Goal: Navigation & Orientation: Find specific page/section

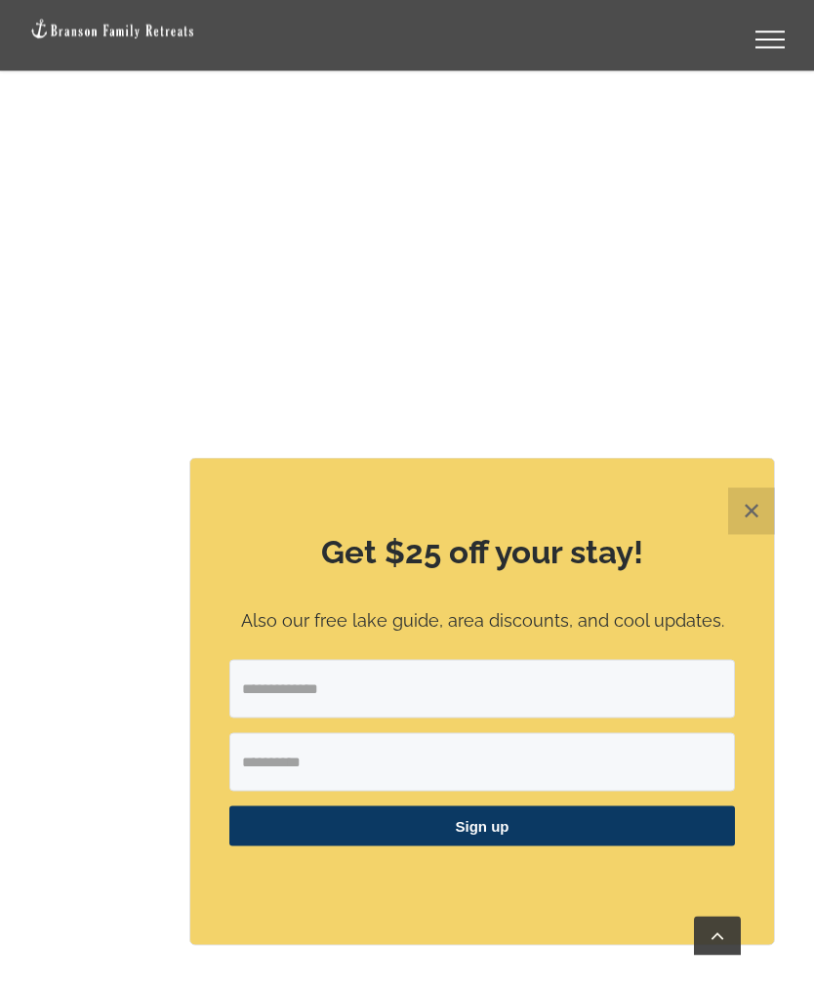
click at [752, 535] on button "✕" at bounding box center [751, 511] width 47 height 47
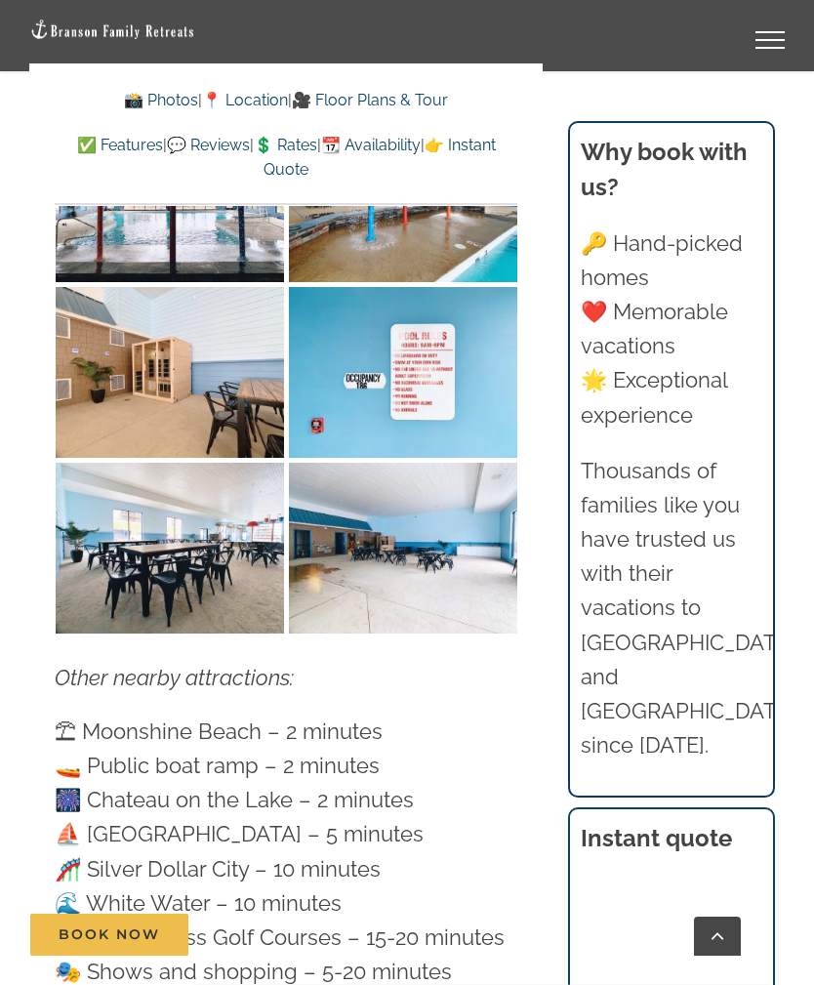
scroll to position [7730, 0]
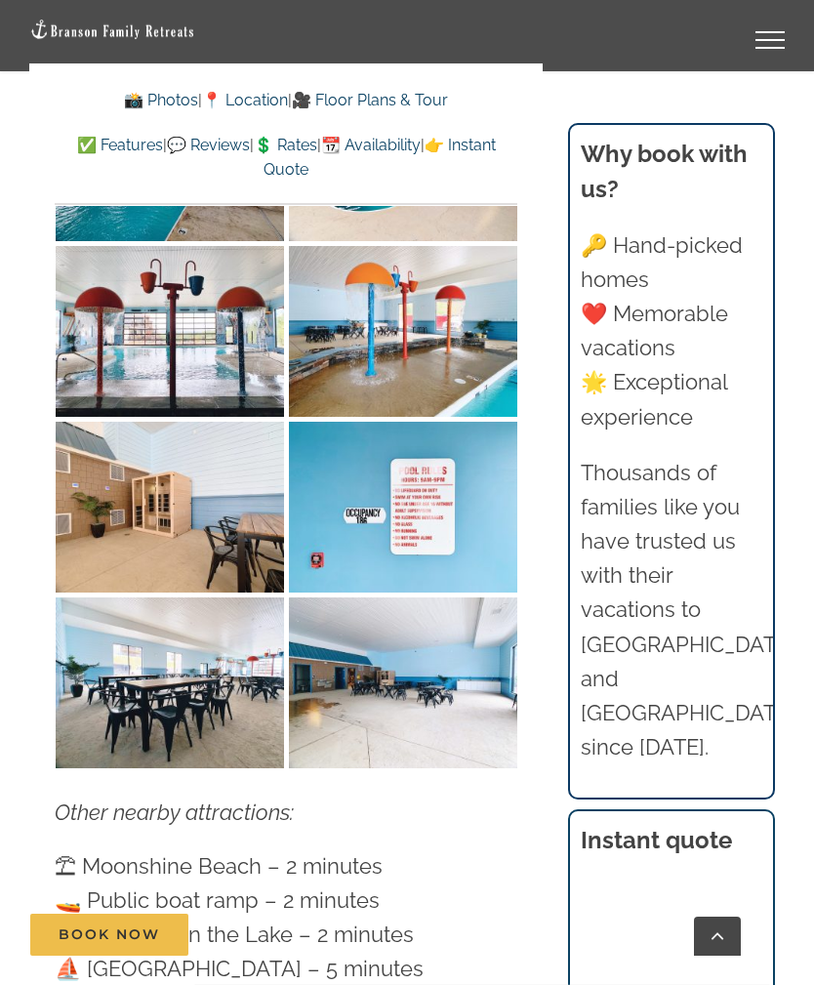
click at [317, 138] on link "💲 Rates" at bounding box center [285, 145] width 63 height 19
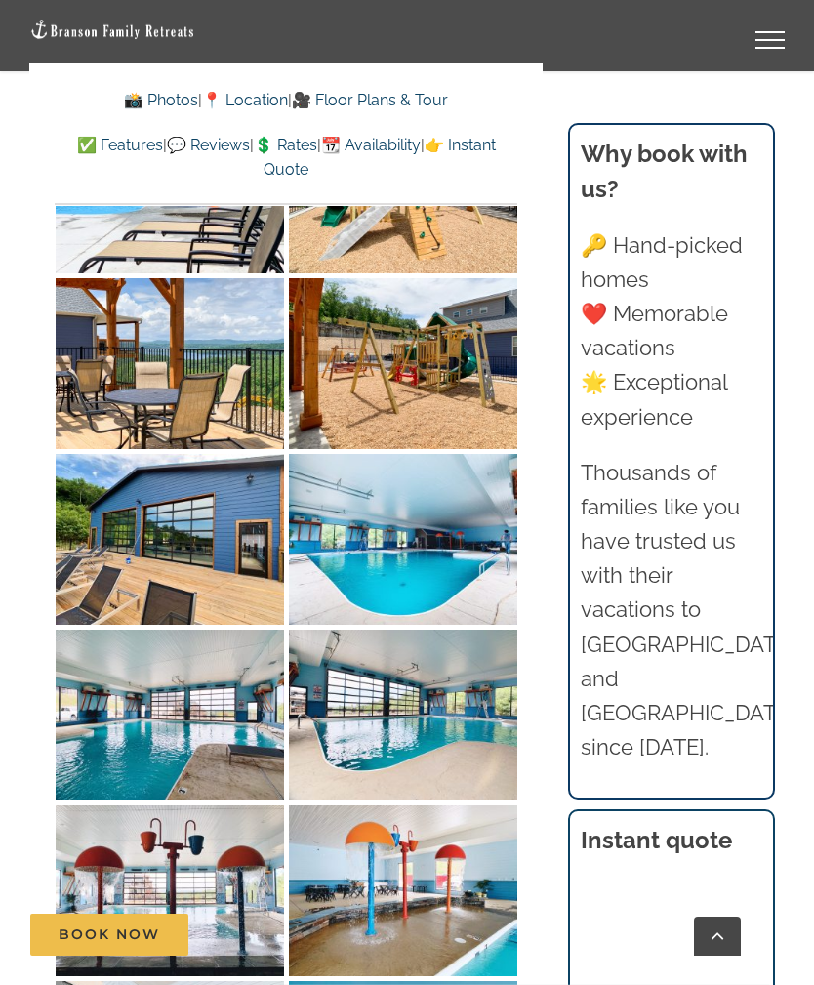
scroll to position [6957, 0]
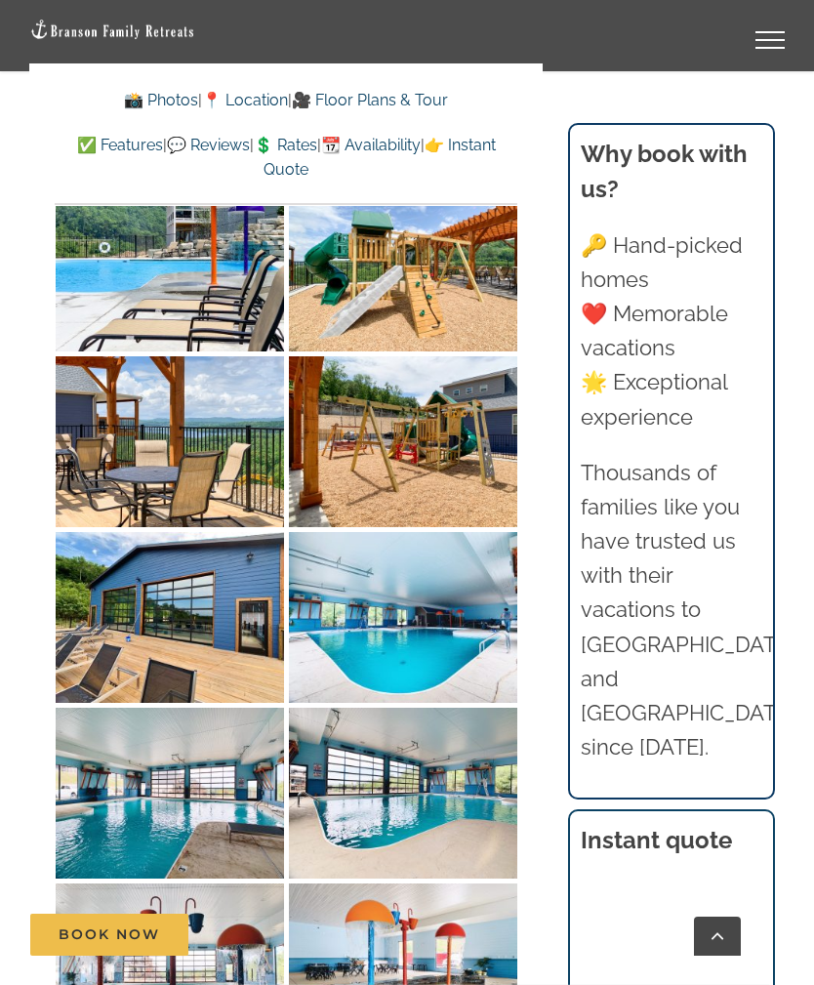
click at [767, 37] on link "Toggle Menu" at bounding box center [770, 40] width 78 height 18
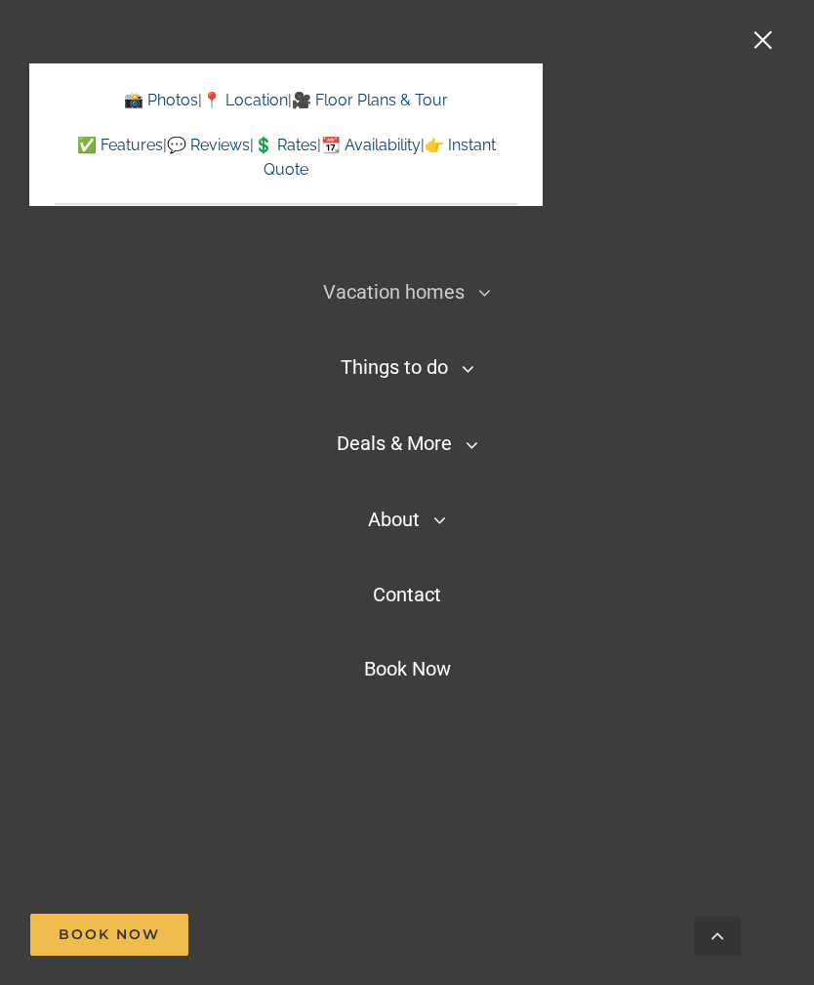
scroll to position [6749, 0]
click at [474, 438] on icon "Main Menu Mobile Sticky" at bounding box center [472, 444] width 13 height 23
